Goal: Book appointment/travel/reservation

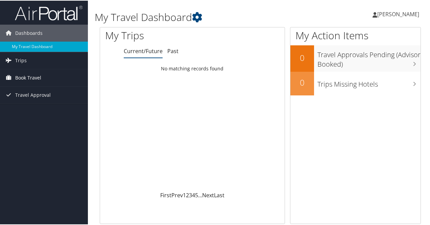
click at [62, 77] on link "Book Travel" at bounding box center [44, 77] width 88 height 17
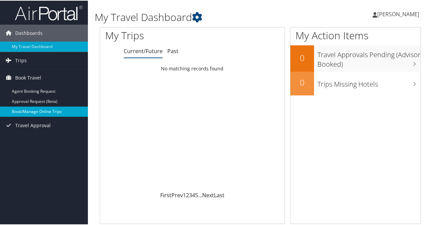
click at [60, 110] on link "Book/Manage Online Trips" at bounding box center [44, 111] width 88 height 10
